Goal: Information Seeking & Learning: Learn about a topic

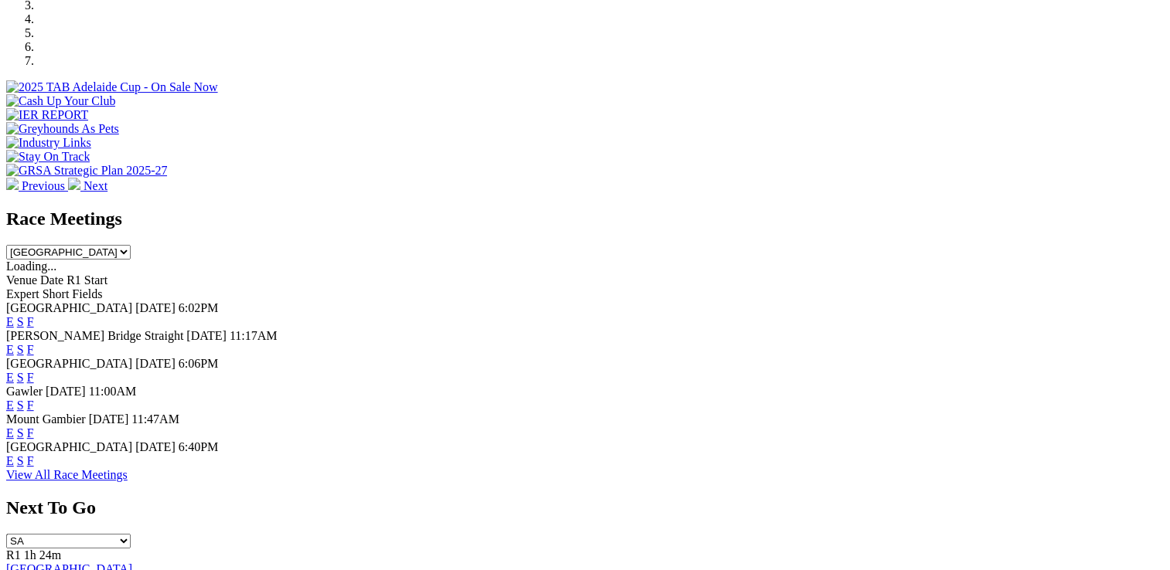
scroll to position [541, 0]
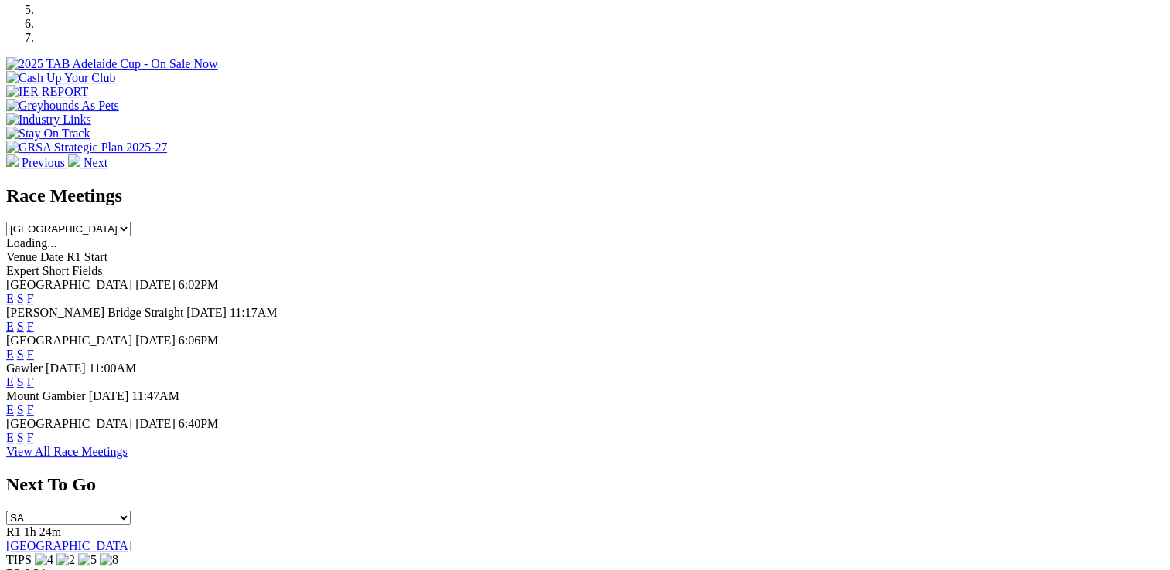
click at [34, 438] on link "F" at bounding box center [30, 437] width 7 height 13
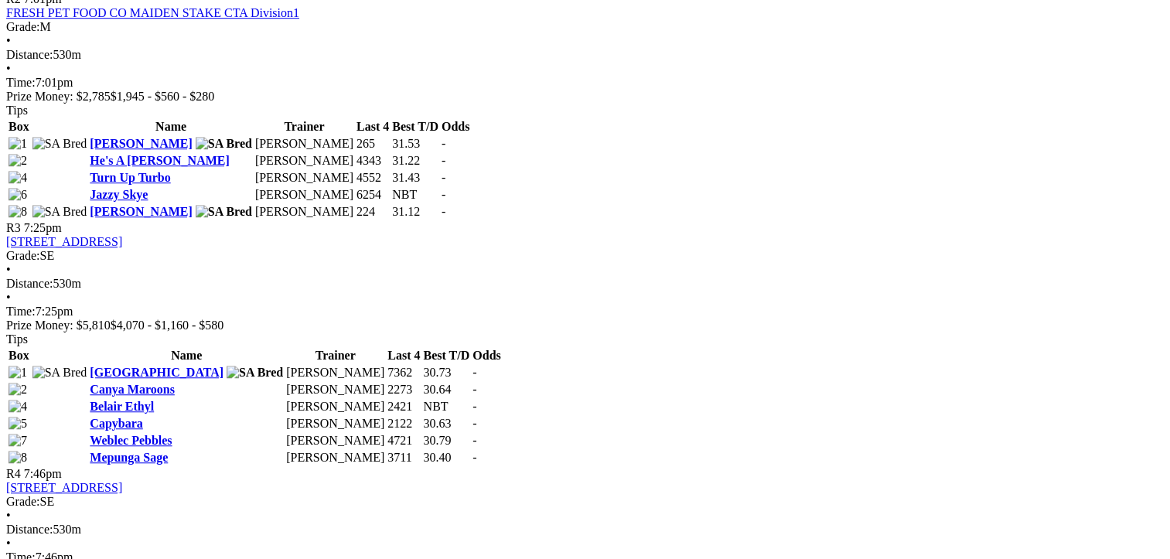
scroll to position [1082, 0]
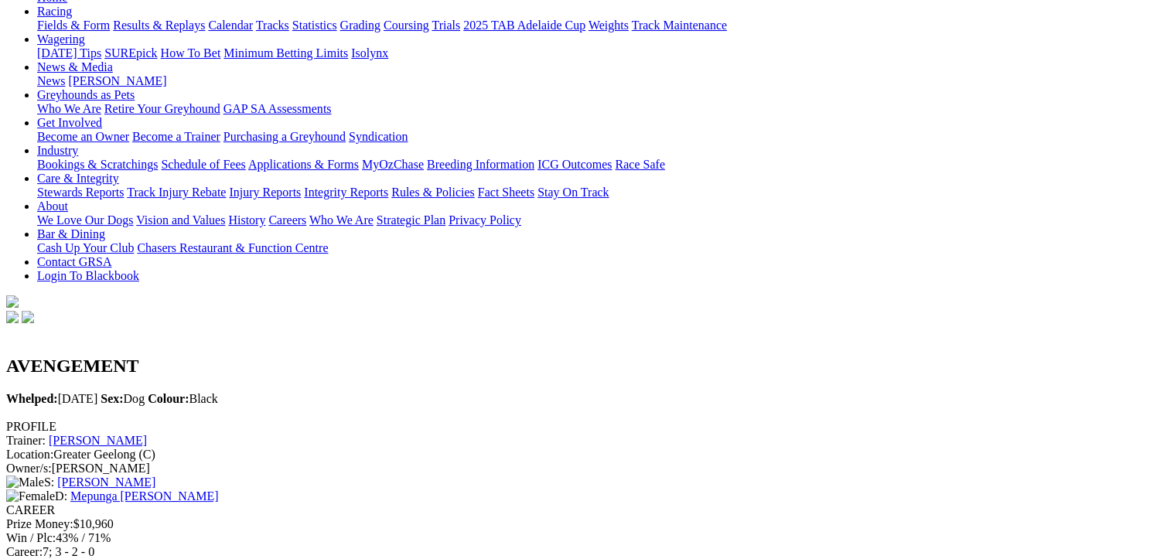
scroll to position [155, 0]
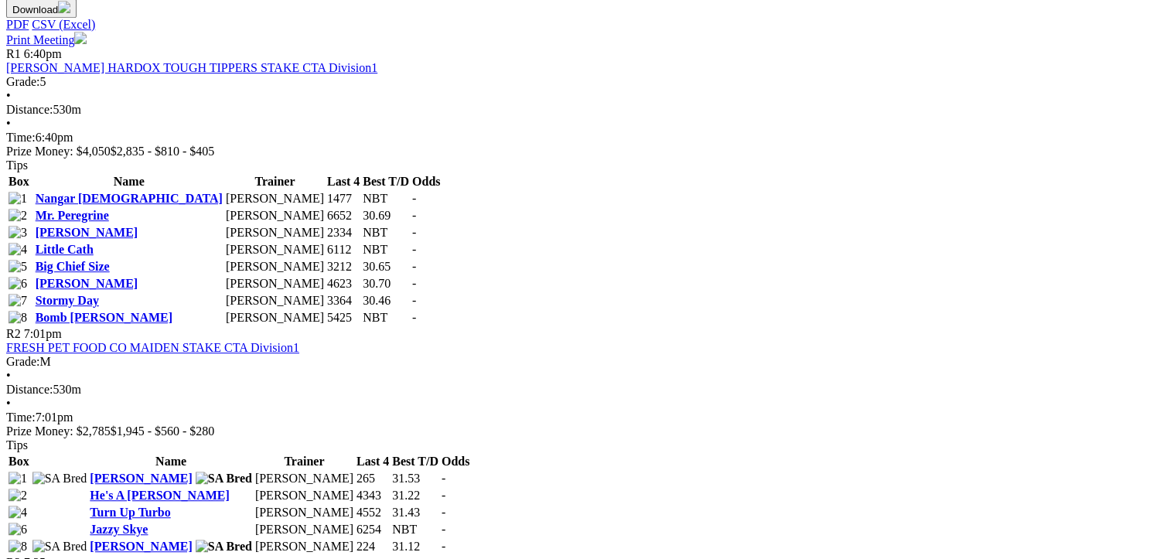
scroll to position [696, 0]
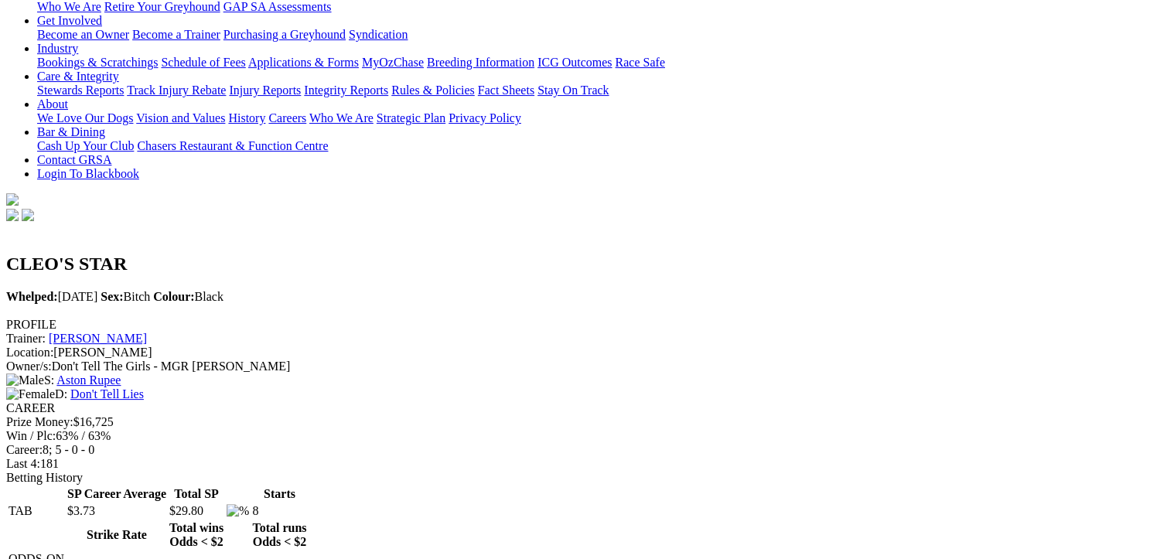
scroll to position [309, 0]
